Goal: Navigation & Orientation: Understand site structure

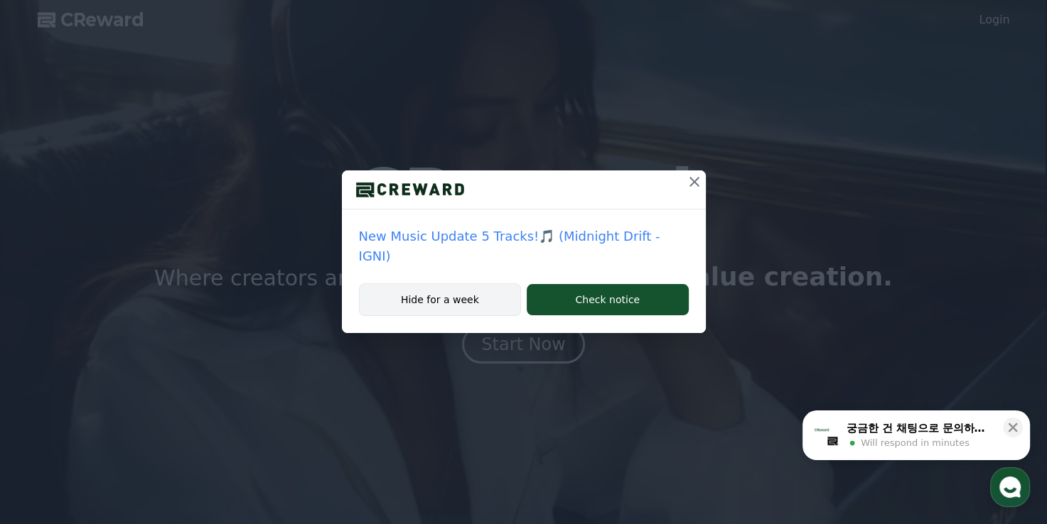
click at [434, 284] on button "Hide for a week" at bounding box center [440, 300] width 163 height 33
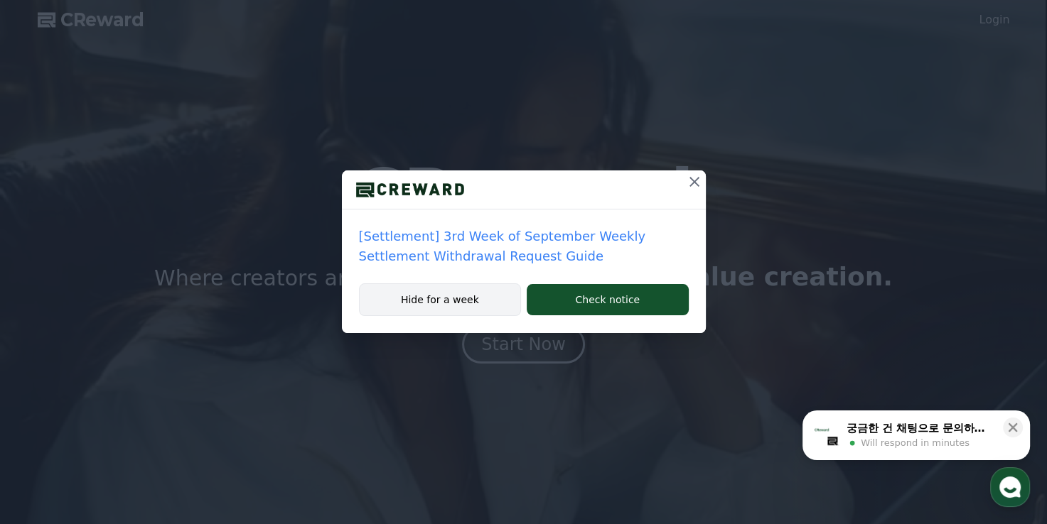
click at [473, 305] on button "Hide for a week" at bounding box center [440, 300] width 163 height 33
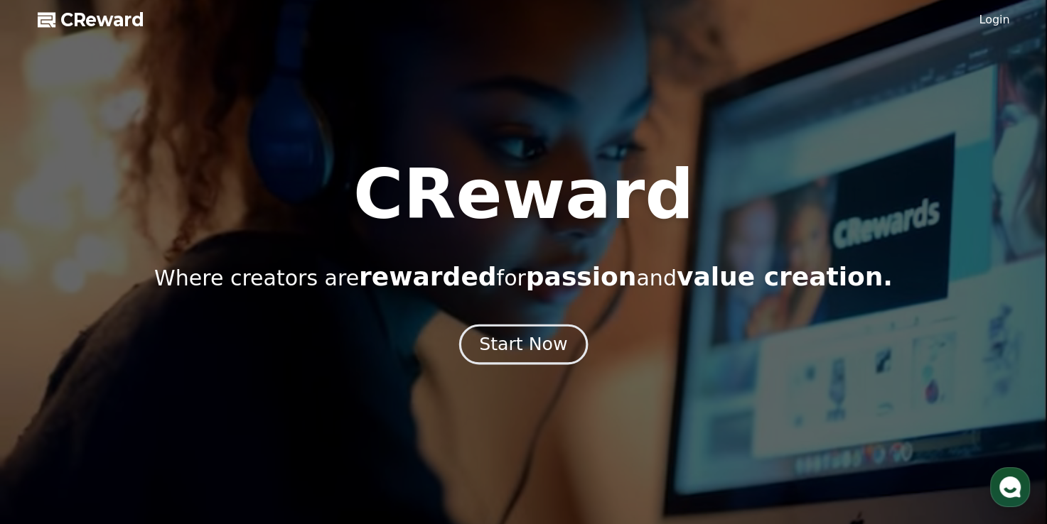
click at [537, 357] on button "Start Now" at bounding box center [523, 345] width 129 height 41
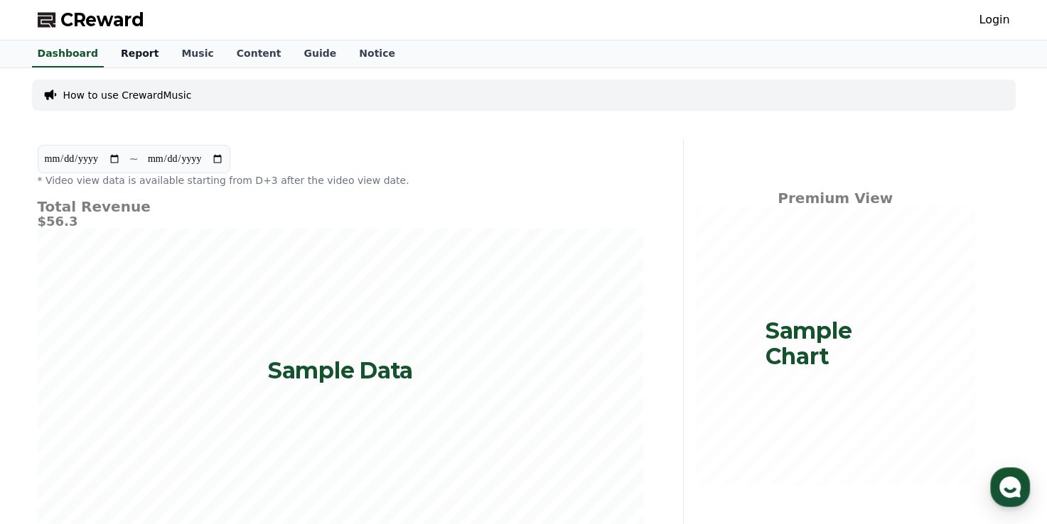
click at [122, 55] on link "Report" at bounding box center [139, 54] width 61 height 27
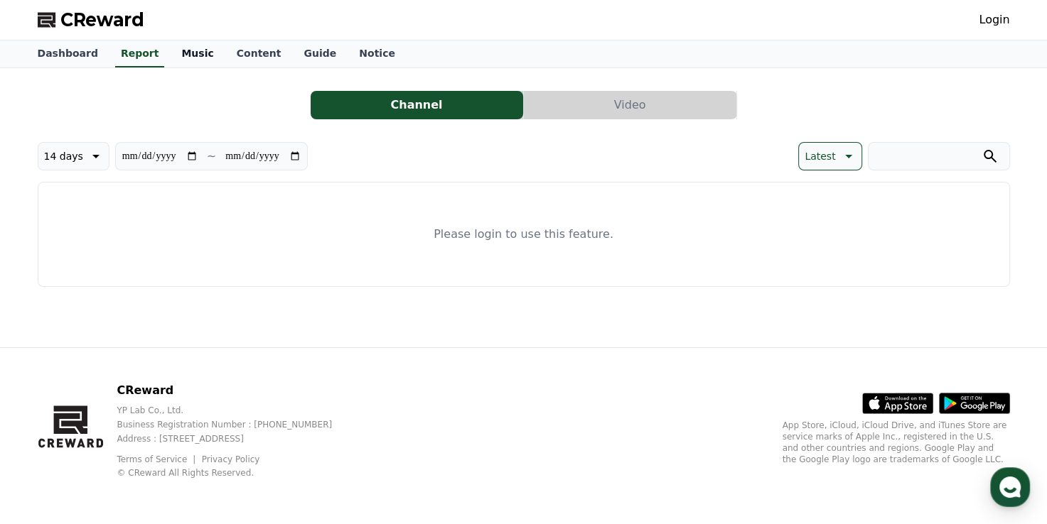
click at [185, 55] on link "Music" at bounding box center [197, 54] width 55 height 27
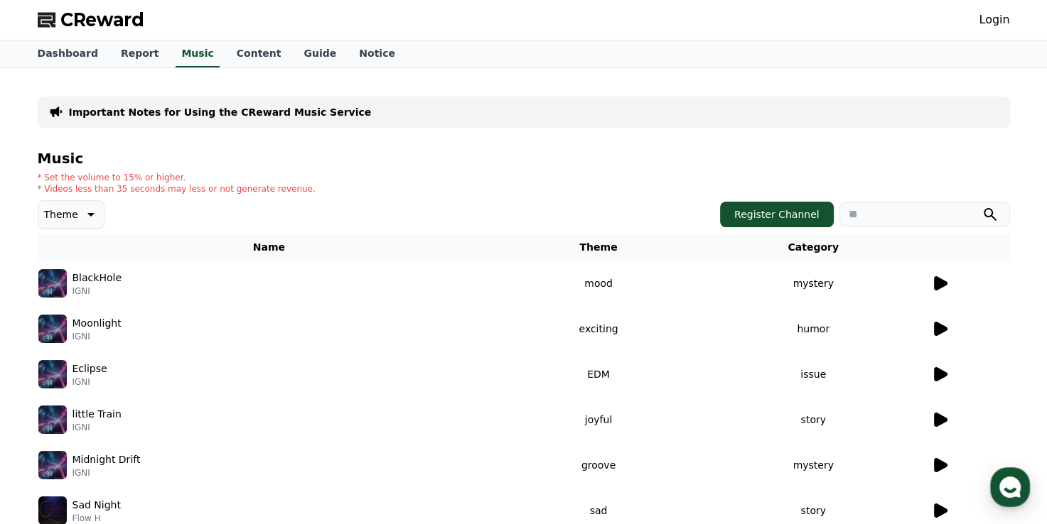
click at [938, 284] on icon at bounding box center [941, 283] width 14 height 14
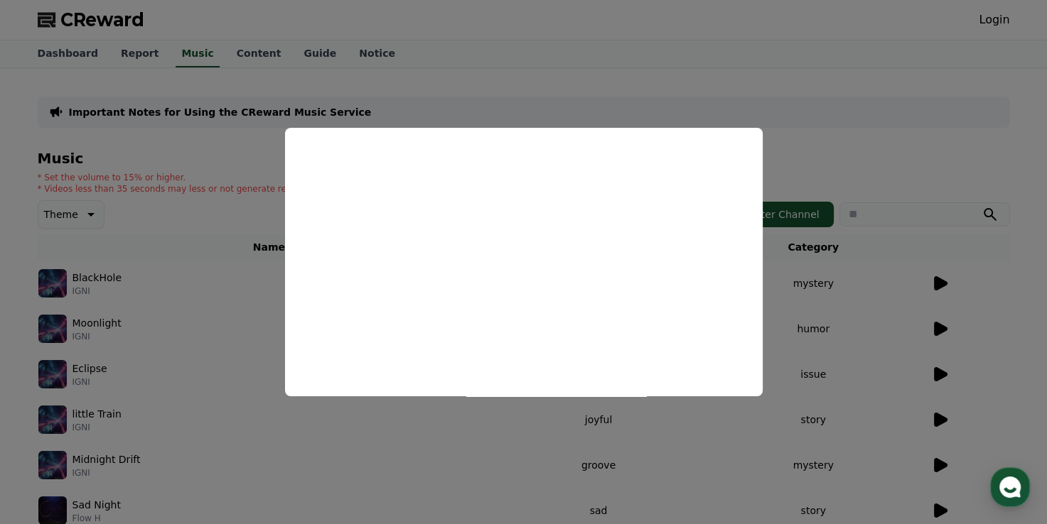
click at [804, 132] on button "close modal" at bounding box center [523, 262] width 1047 height 524
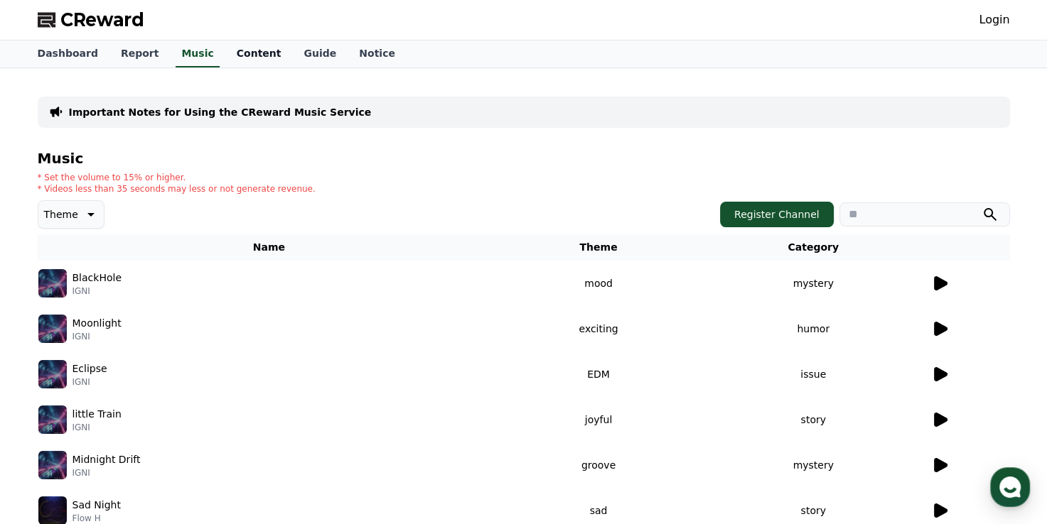
click at [239, 63] on link "Content" at bounding box center [259, 54] width 68 height 27
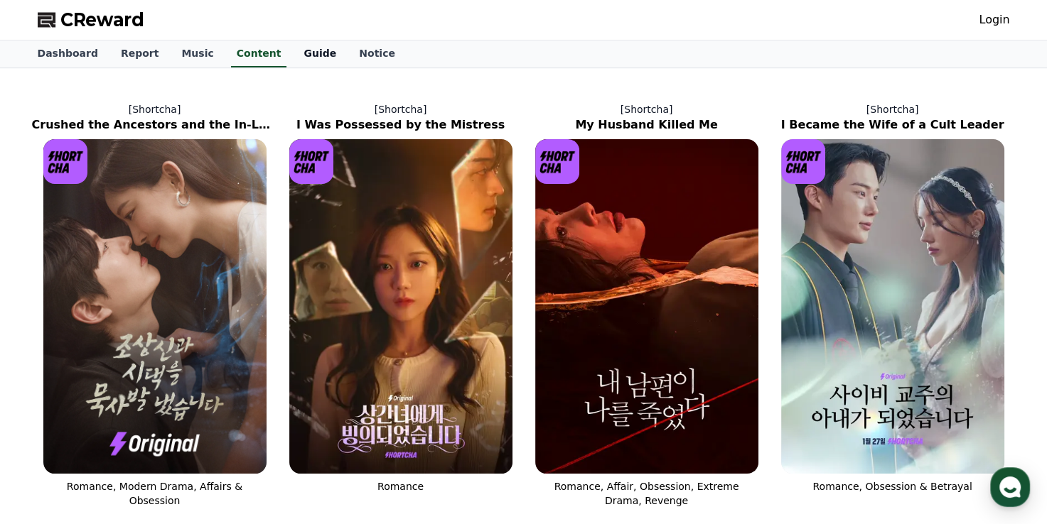
click at [292, 58] on link "Guide" at bounding box center [319, 54] width 55 height 27
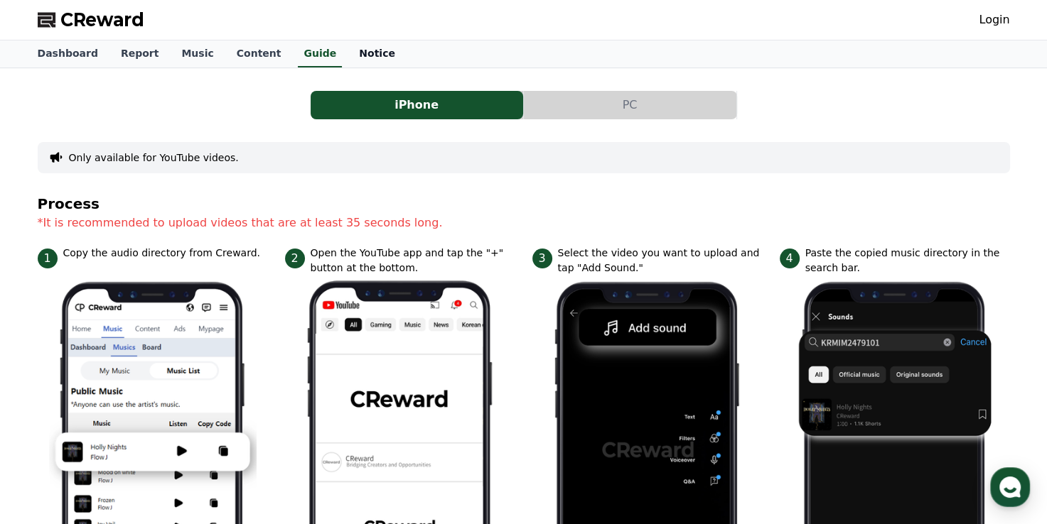
click at [348, 41] on link "Notice" at bounding box center [377, 54] width 59 height 27
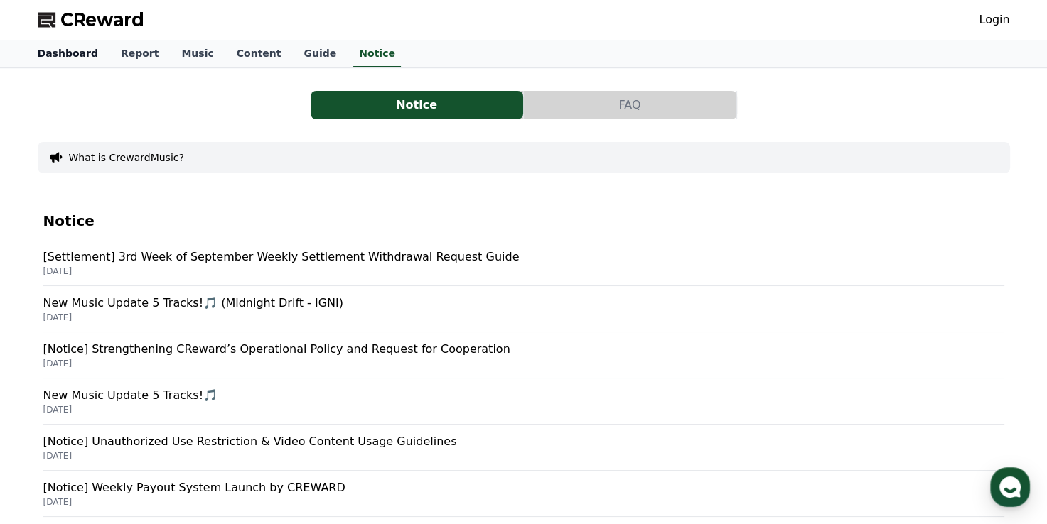
click at [48, 57] on link "Dashboard" at bounding box center [67, 54] width 83 height 27
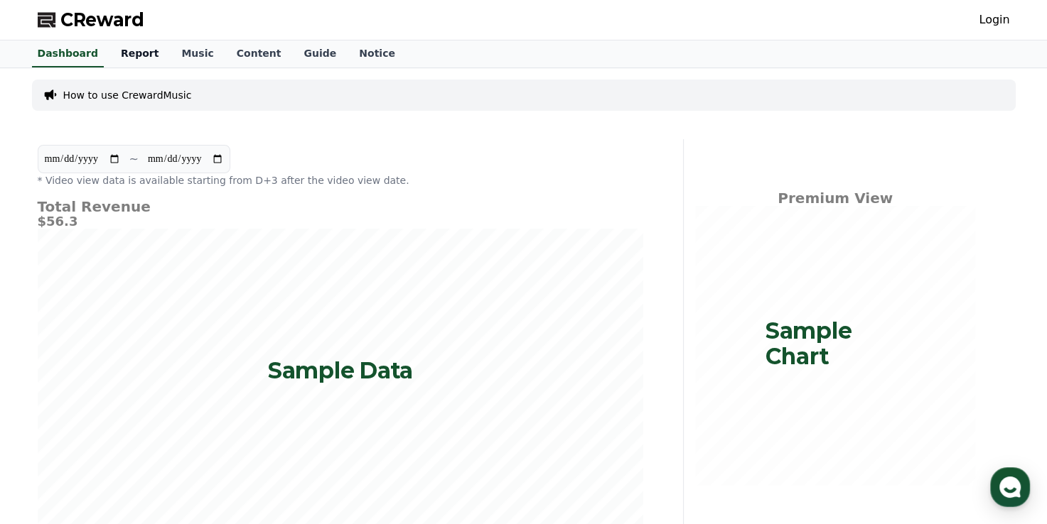
click at [125, 64] on link "Report" at bounding box center [139, 54] width 61 height 27
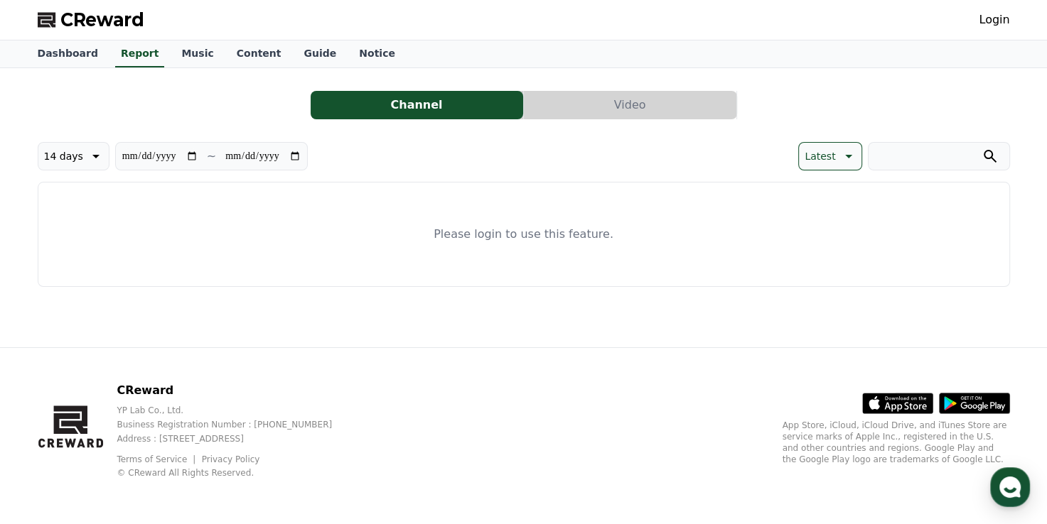
click at [995, 12] on link "Login" at bounding box center [994, 19] width 31 height 17
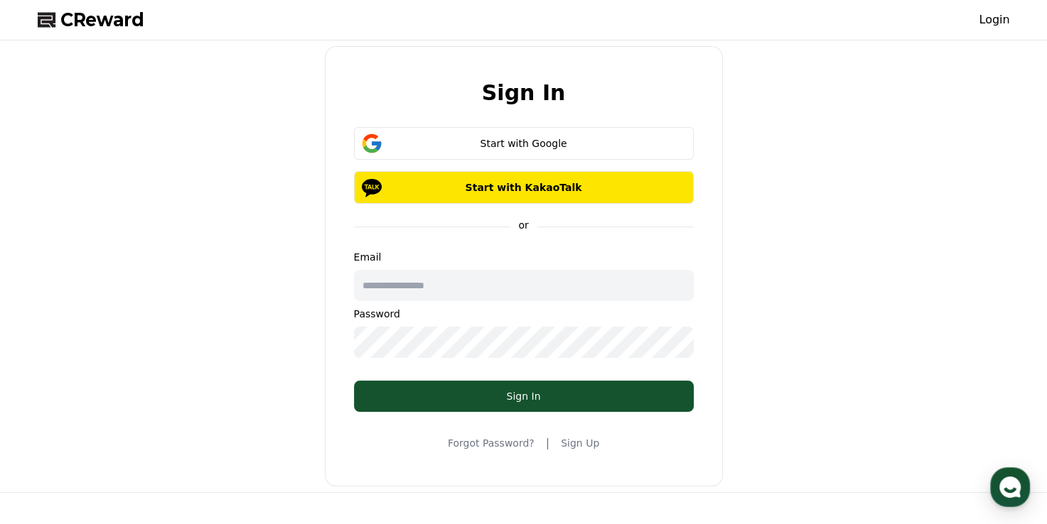
click at [566, 445] on link "Sign Up" at bounding box center [580, 443] width 38 height 14
